Goal: Transaction & Acquisition: Purchase product/service

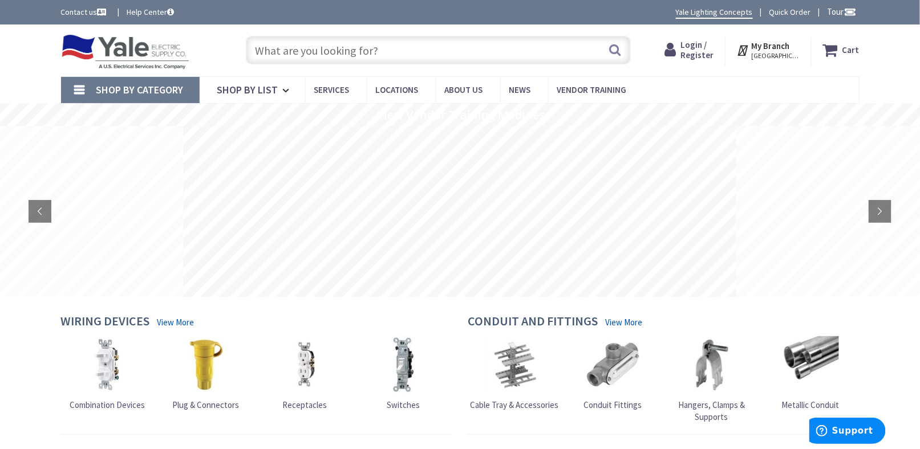
click at [281, 52] on input "text" at bounding box center [438, 50] width 385 height 29
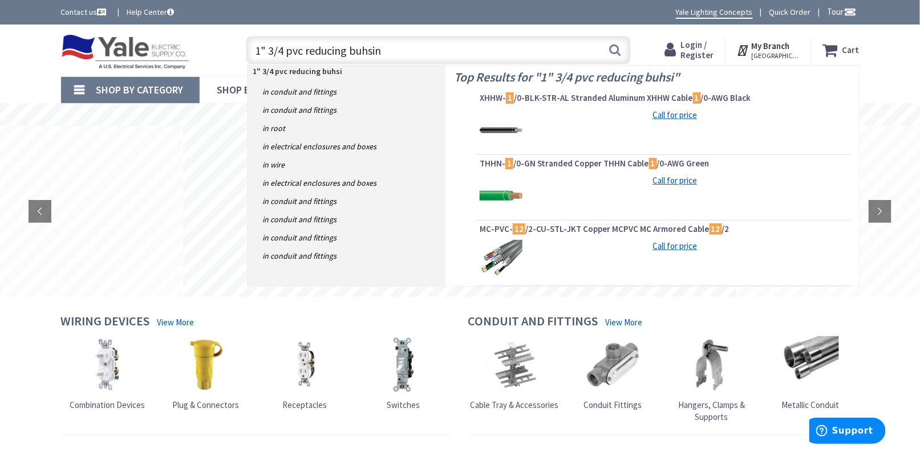
type input "1" 3/4 pvc reducing buhsing"
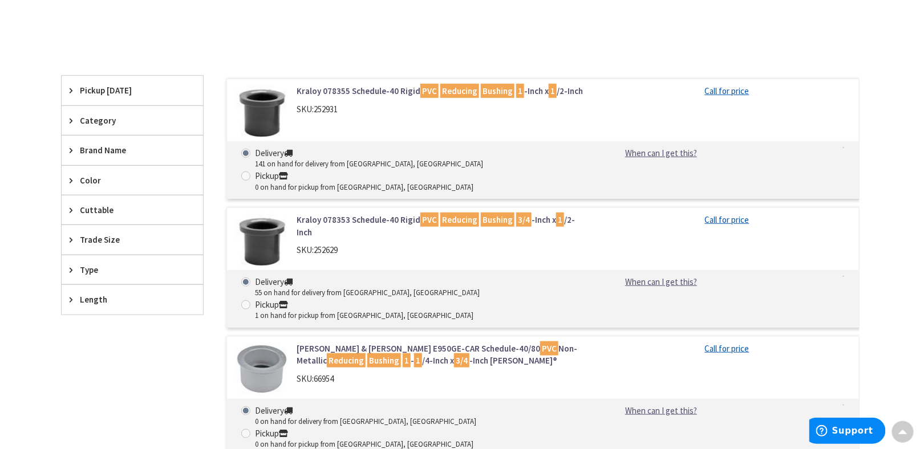
scroll to position [285, 0]
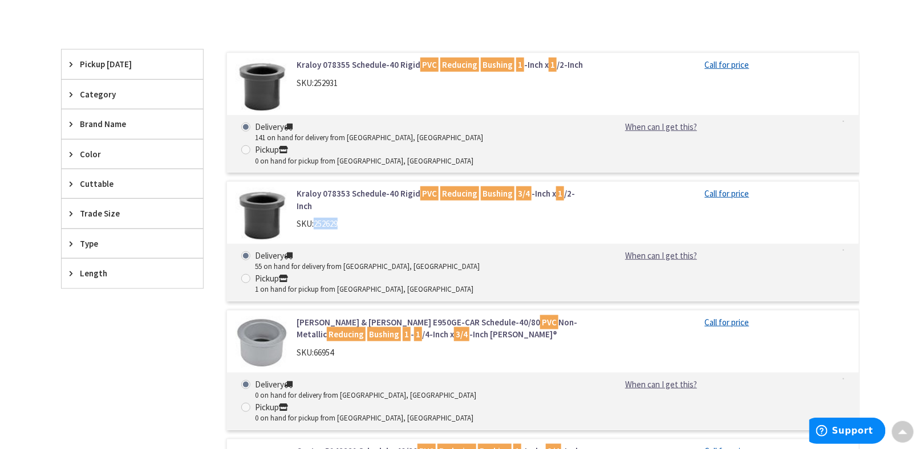
drag, startPoint x: 316, startPoint y: 202, endPoint x: 338, endPoint y: 204, distance: 21.2
click at [338, 218] on span "252629" at bounding box center [326, 223] width 24 height 11
copy span "252629"
click at [82, 384] on div "Filters 6 items Pickup Today Harrisburg, PA (0 mi) (1) York, PA (21.67 mi) (2) …" at bounding box center [132, 372] width 143 height 644
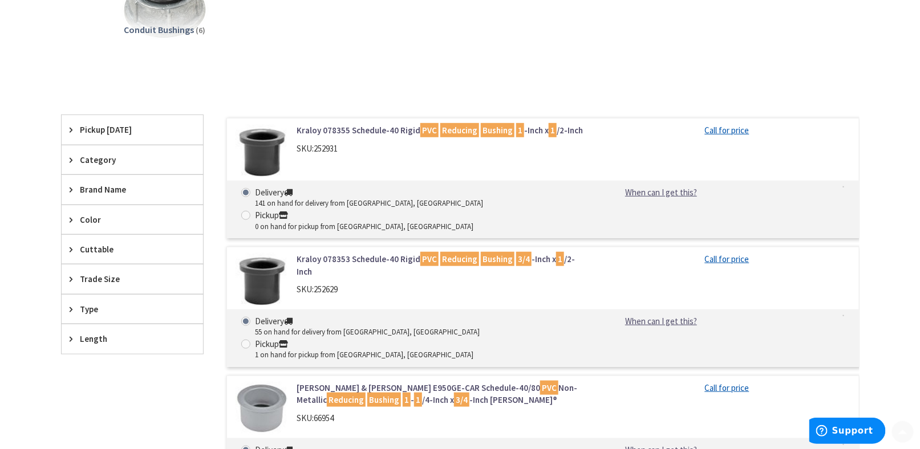
scroll to position [399, 0]
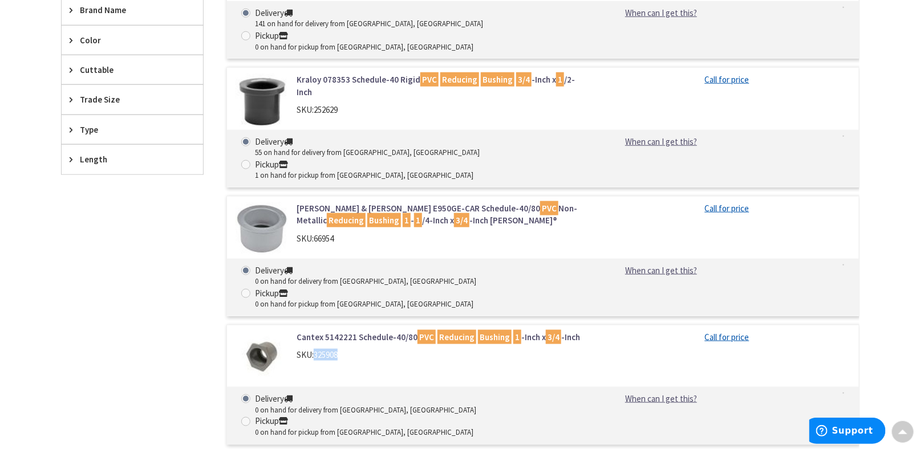
drag, startPoint x: 316, startPoint y: 289, endPoint x: 346, endPoint y: 293, distance: 29.3
click at [346, 349] on div "SKU: 325908" at bounding box center [442, 355] width 290 height 12
copy span "325908"
